Goal: Navigation & Orientation: Find specific page/section

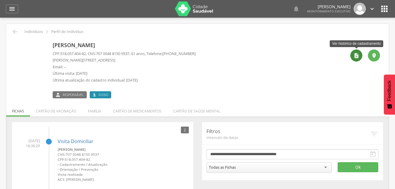
click at [361, 56] on div "" at bounding box center [356, 55] width 12 height 12
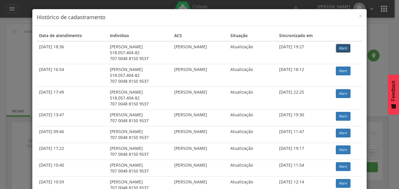
click at [351, 51] on link "Abrir" at bounding box center [343, 48] width 15 height 9
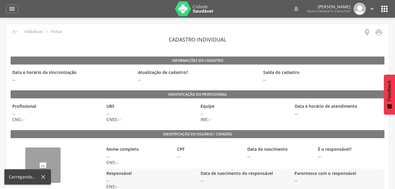
click at [374, 34] on link "" at bounding box center [377, 33] width 12 height 10
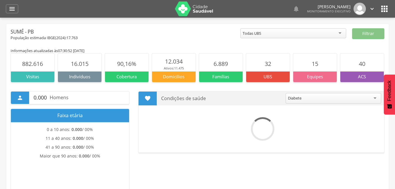
click at [370, 9] on icon "" at bounding box center [372, 9] width 6 height 6
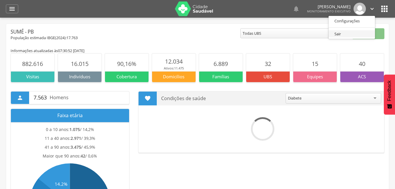
click at [337, 35] on link "Sair" at bounding box center [351, 33] width 46 height 7
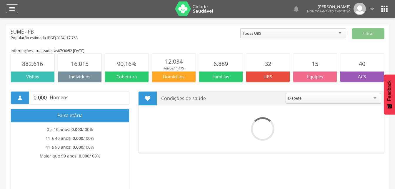
click at [14, 8] on icon "" at bounding box center [12, 8] width 7 height 7
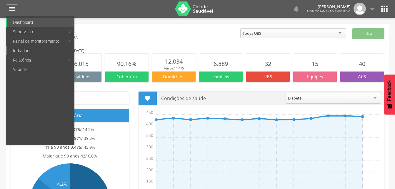
click at [24, 52] on link "Indivíduos" at bounding box center [40, 50] width 67 height 9
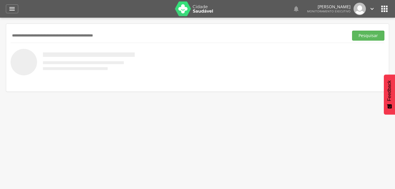
click at [371, 9] on icon "" at bounding box center [372, 9] width 6 height 6
click at [343, 34] on link "Sair" at bounding box center [351, 33] width 46 height 7
